Goal: Information Seeking & Learning: Learn about a topic

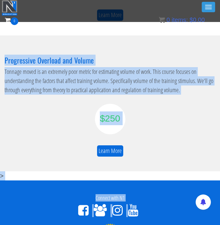
scroll to position [765, 0]
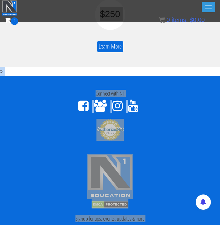
drag, startPoint x: 76, startPoint y: 172, endPoint x: 76, endPoint y: 253, distance: 81.1
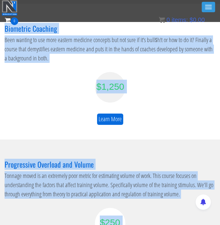
scroll to position [555, 0]
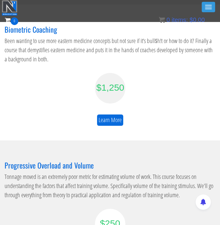
click at [149, 116] on div "Learn More" at bounding box center [110, 119] width 211 height 11
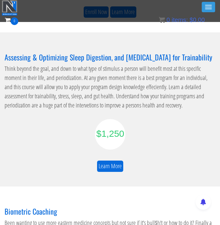
scroll to position [369, 0]
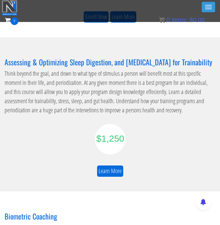
click at [108, 137] on div "$1,250" at bounding box center [110, 138] width 27 height 14
click at [108, 173] on link "Learn More" at bounding box center [110, 170] width 26 height 11
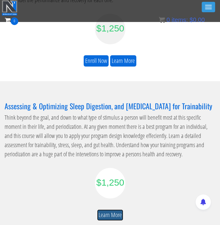
scroll to position [326, 0]
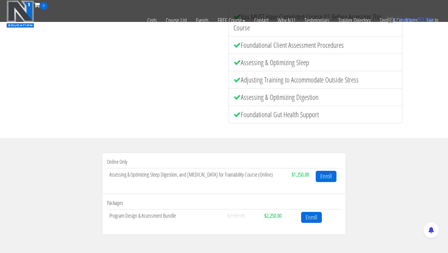
scroll to position [114, 0]
